Goal: Information Seeking & Learning: Learn about a topic

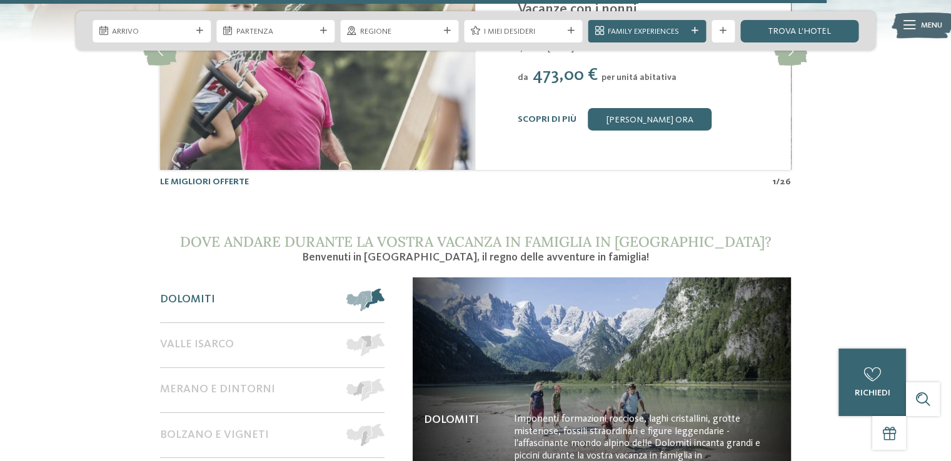
scroll to position [4625, 0]
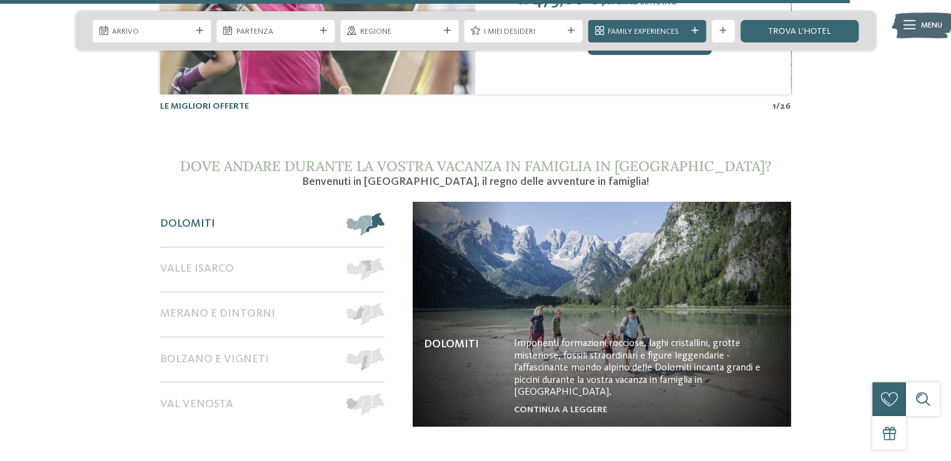
click at [204, 217] on span "Dolomiti" at bounding box center [187, 224] width 55 height 14
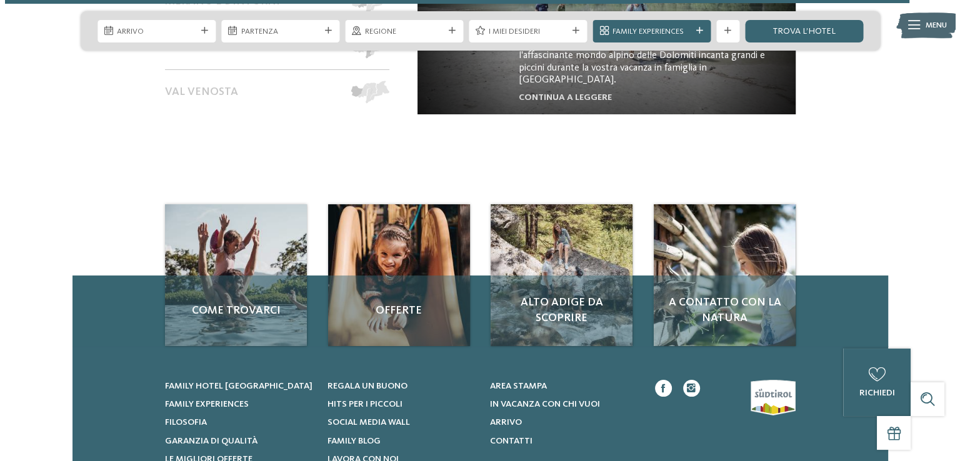
scroll to position [4812, 0]
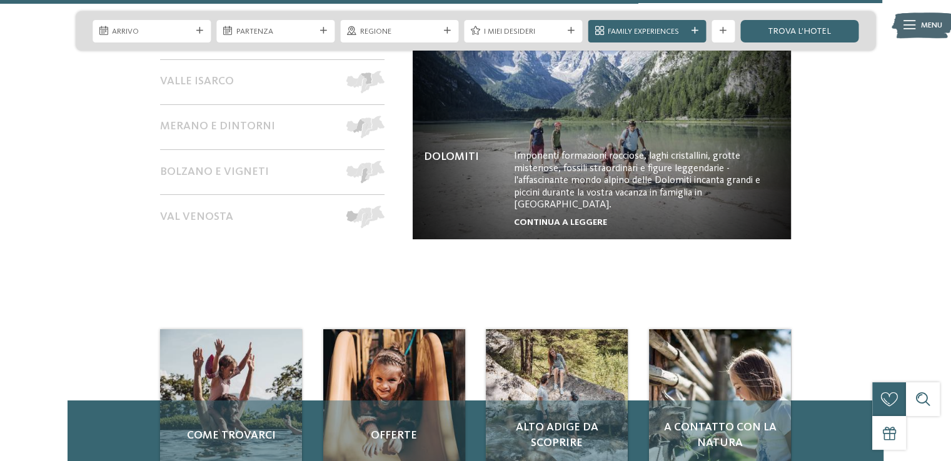
click at [599, 218] on link "continua a leggere" at bounding box center [560, 222] width 93 height 9
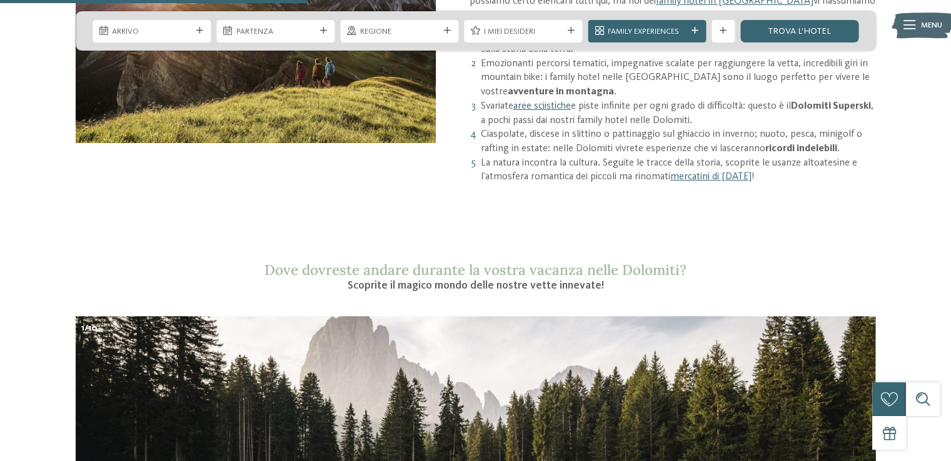
scroll to position [1000, 0]
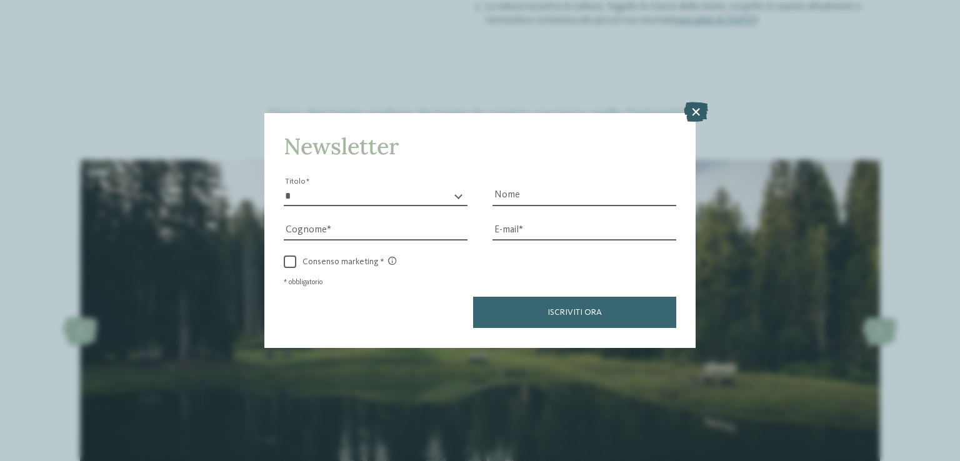
click at [699, 109] on icon at bounding box center [696, 112] width 24 height 20
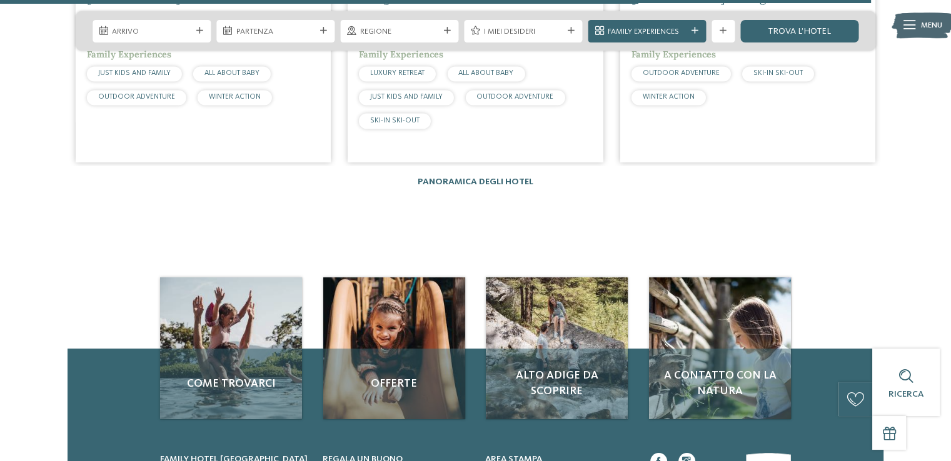
scroll to position [2125, 0]
